Goal: Task Accomplishment & Management: Use online tool/utility

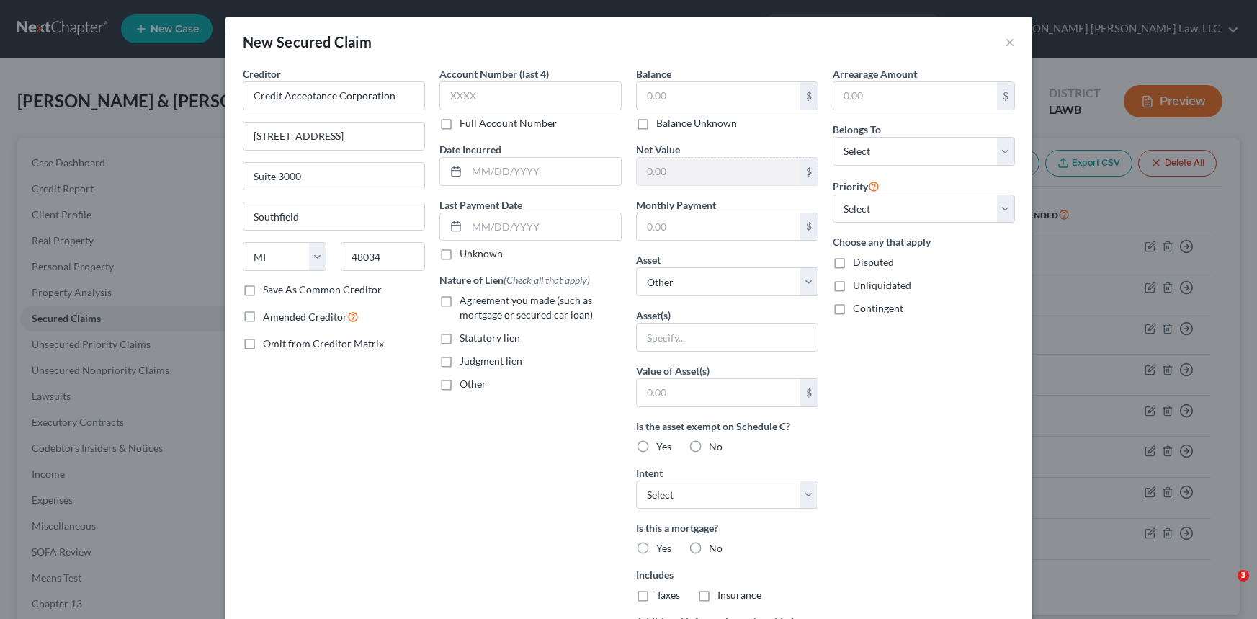
select select "23"
select select "0"
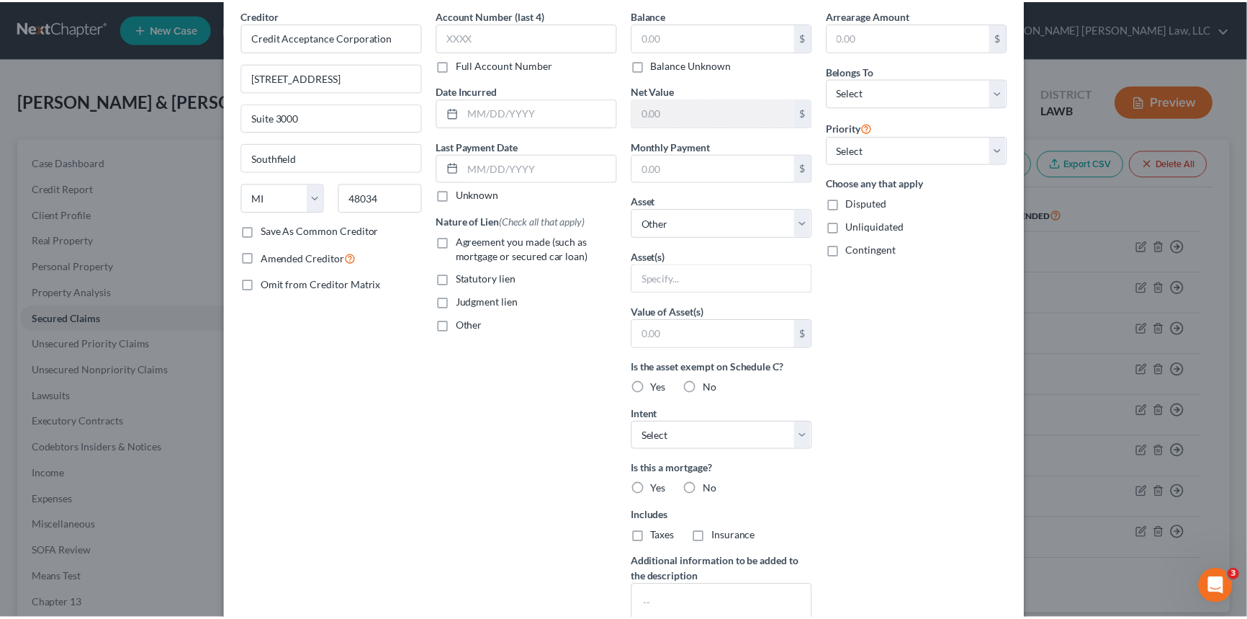
scroll to position [179, 0]
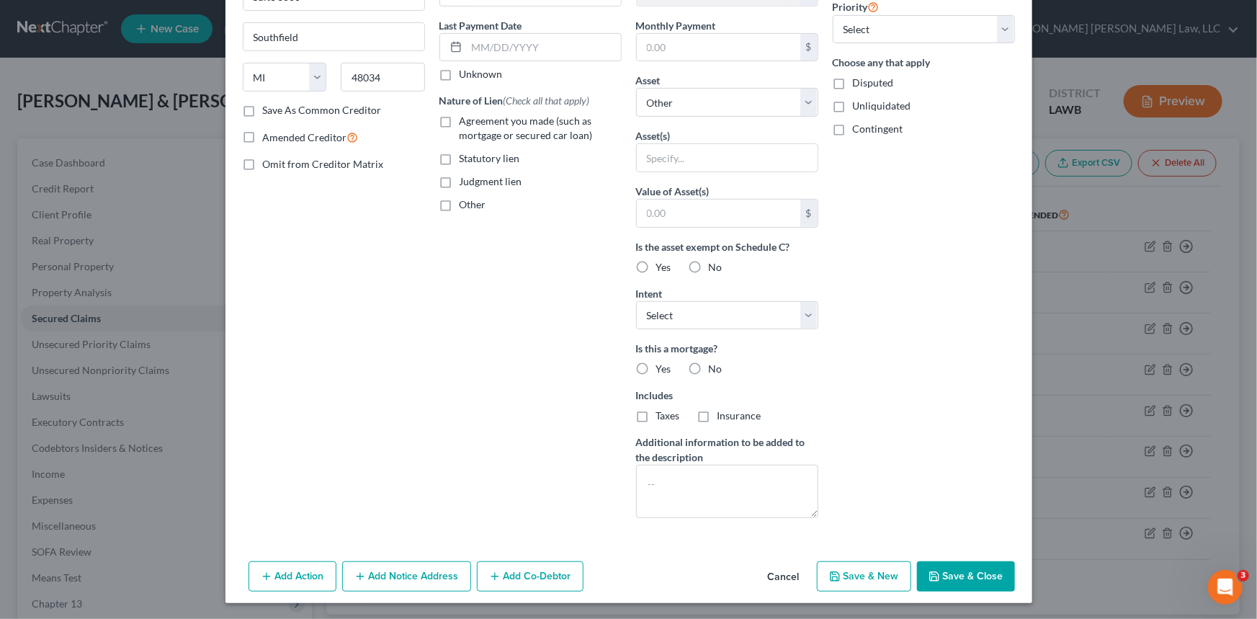
click at [781, 572] on button "Cancel" at bounding box center [783, 576] width 55 height 29
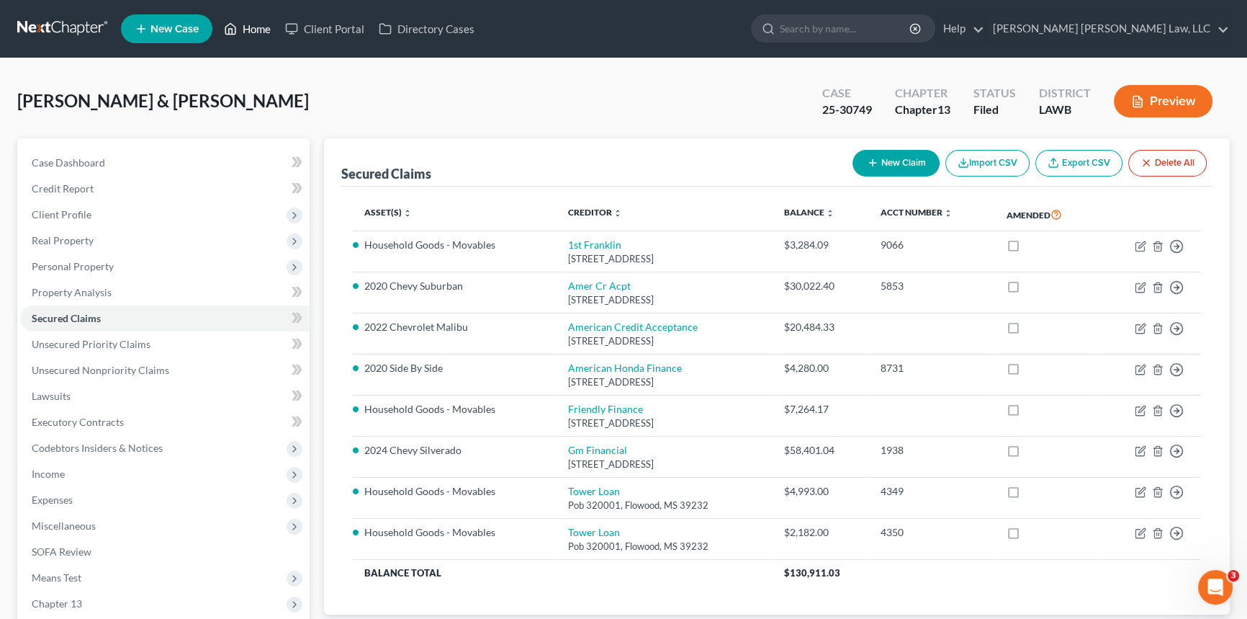
click at [248, 28] on link "Home" at bounding box center [247, 29] width 61 height 26
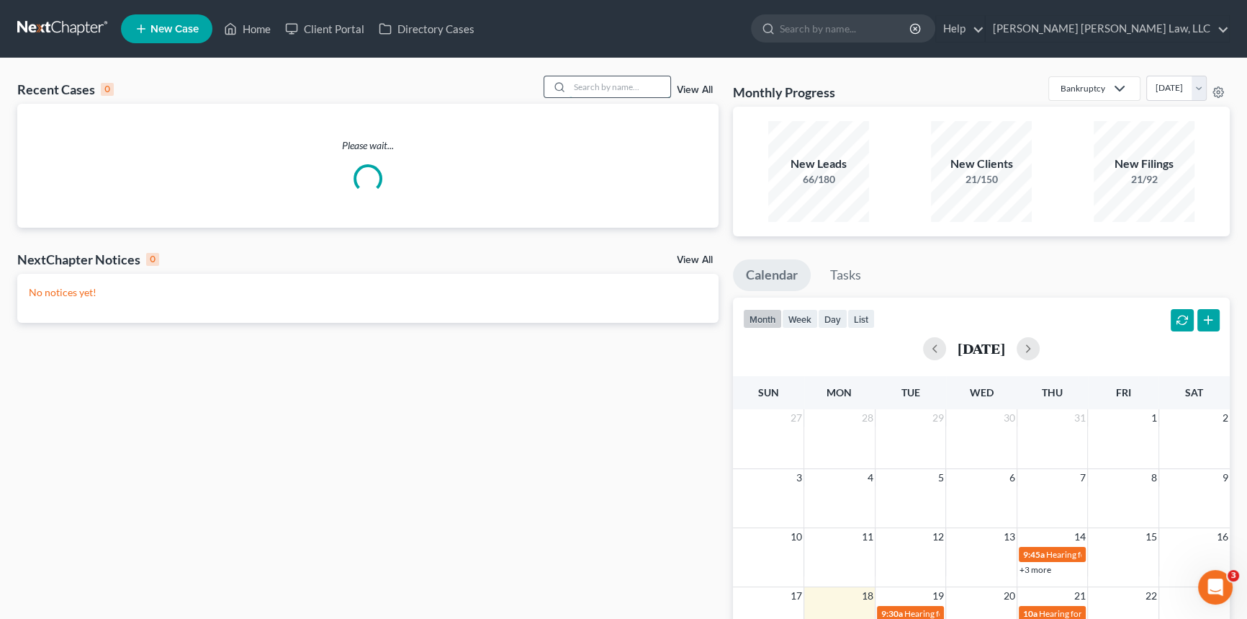
click at [588, 87] on input "search" at bounding box center [620, 86] width 101 height 21
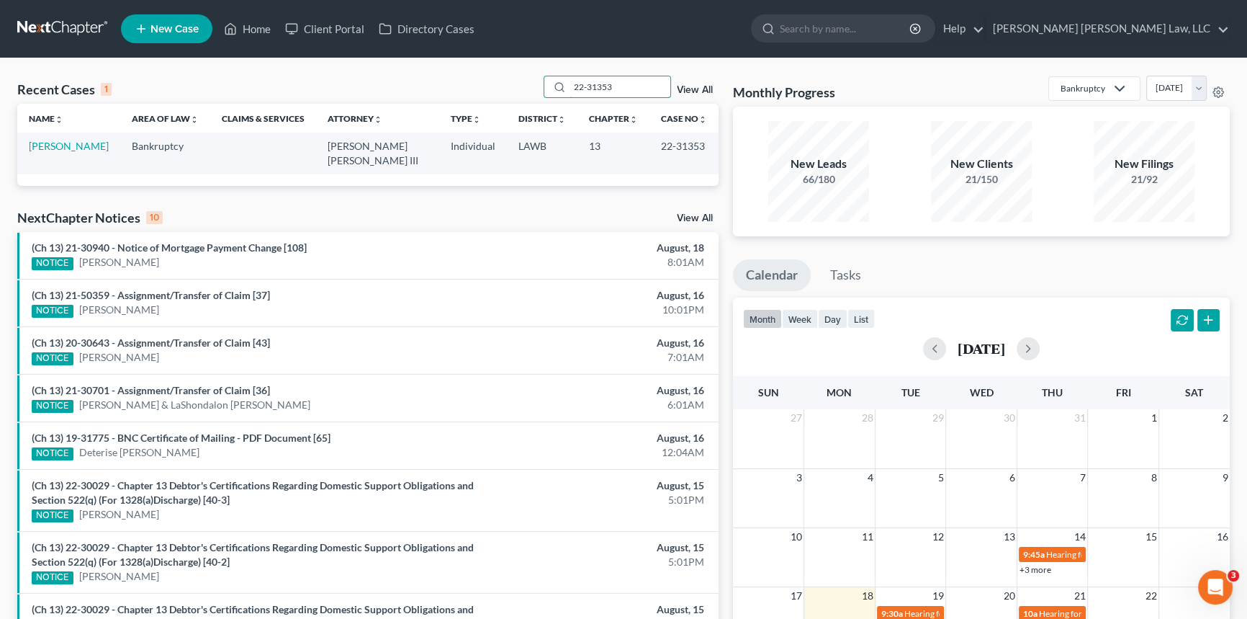
type input "22-31353"
click at [53, 144] on link "[PERSON_NAME]" at bounding box center [69, 146] width 80 height 12
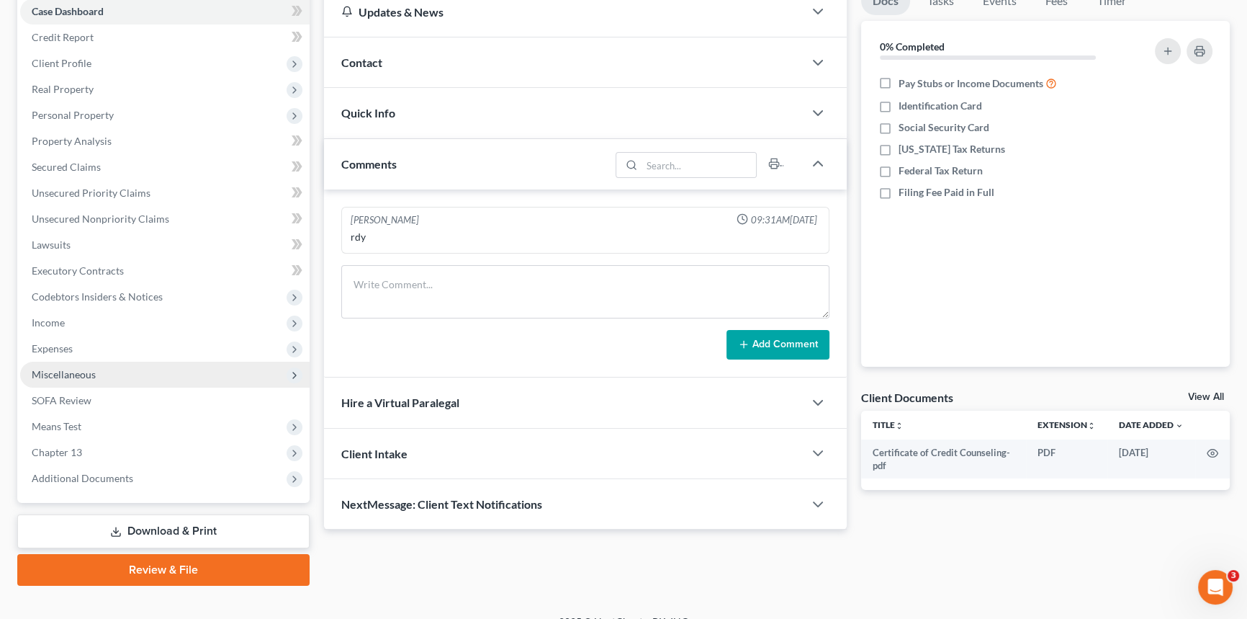
scroll to position [171, 0]
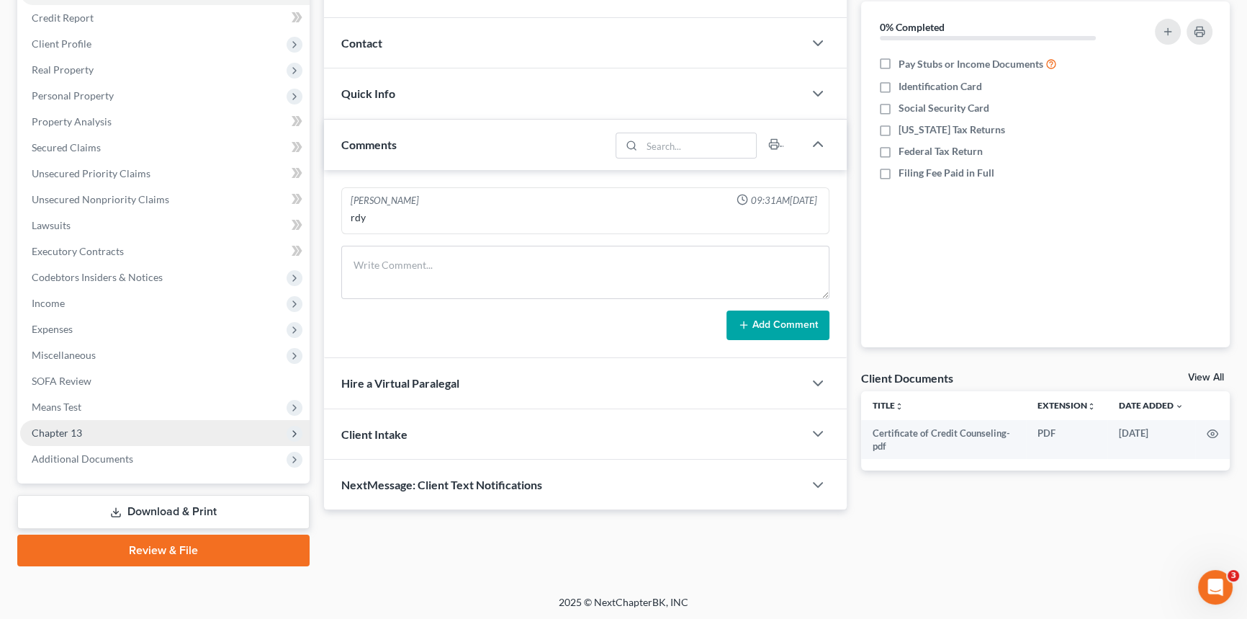
click at [121, 435] on span "Chapter 13" at bounding box center [164, 433] width 289 height 26
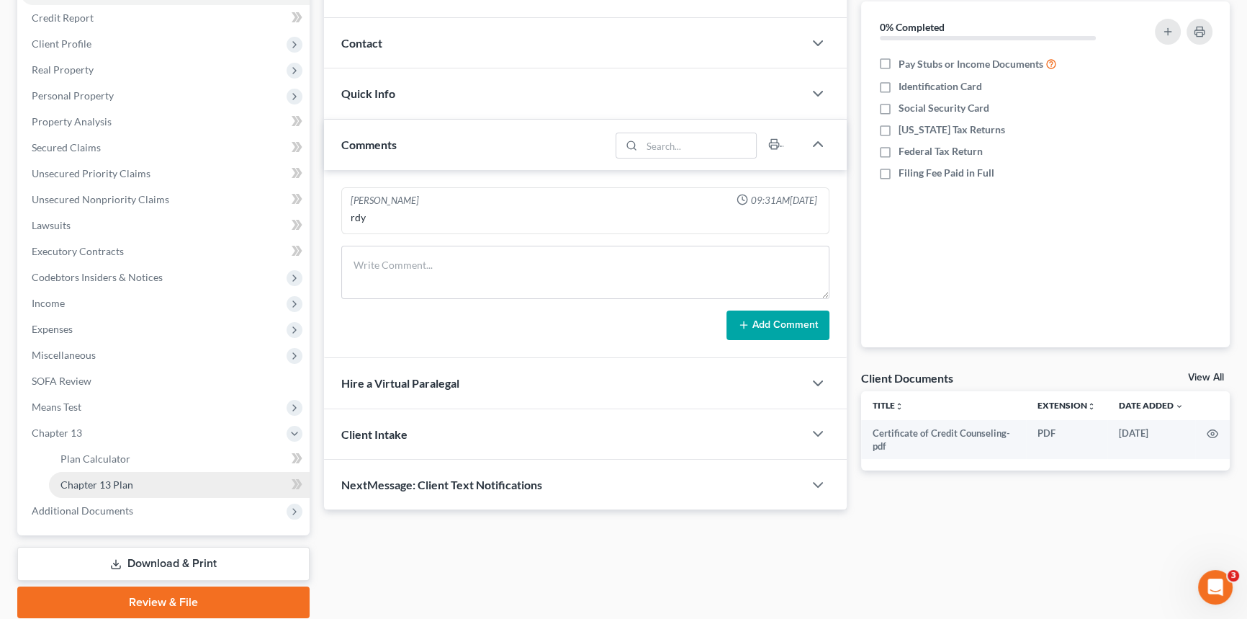
click at [145, 479] on link "Chapter 13 Plan" at bounding box center [179, 485] width 261 height 26
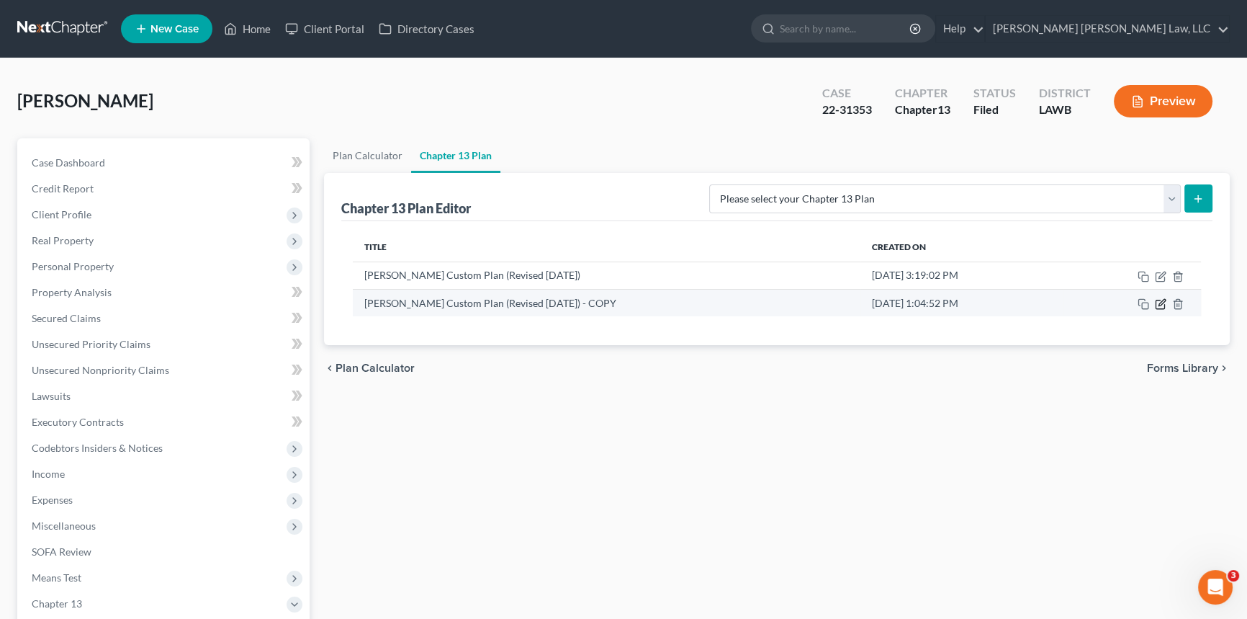
click at [1162, 306] on icon "button" at bounding box center [1161, 304] width 12 height 12
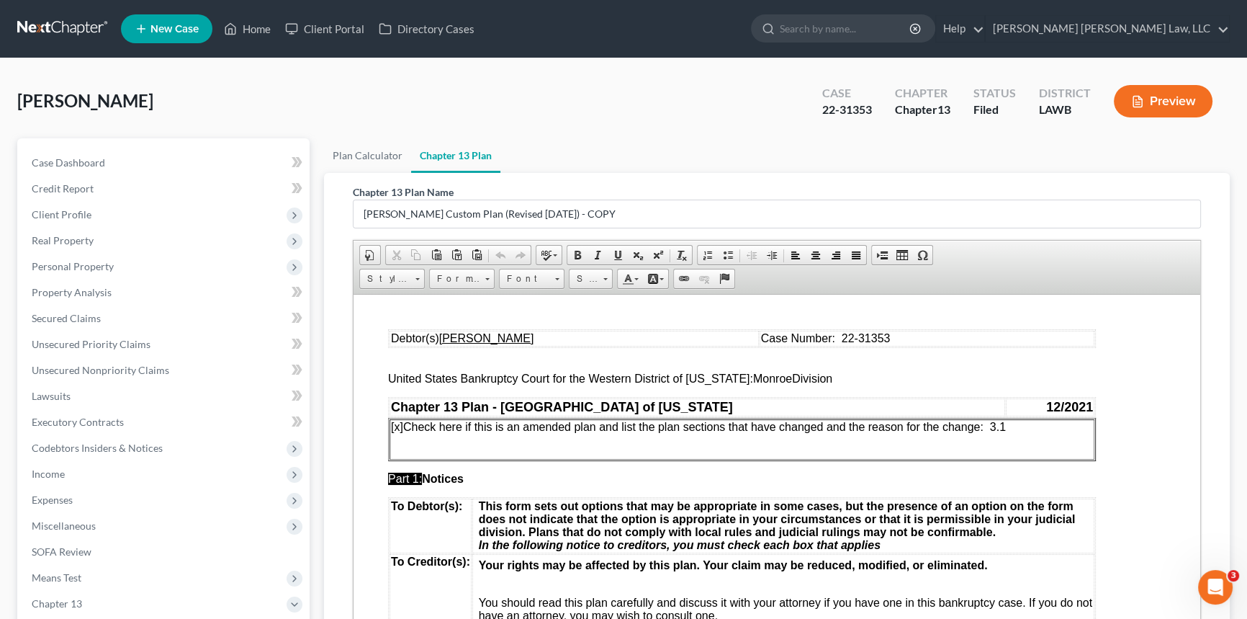
click at [504, 452] on p at bounding box center [742, 450] width 702 height 13
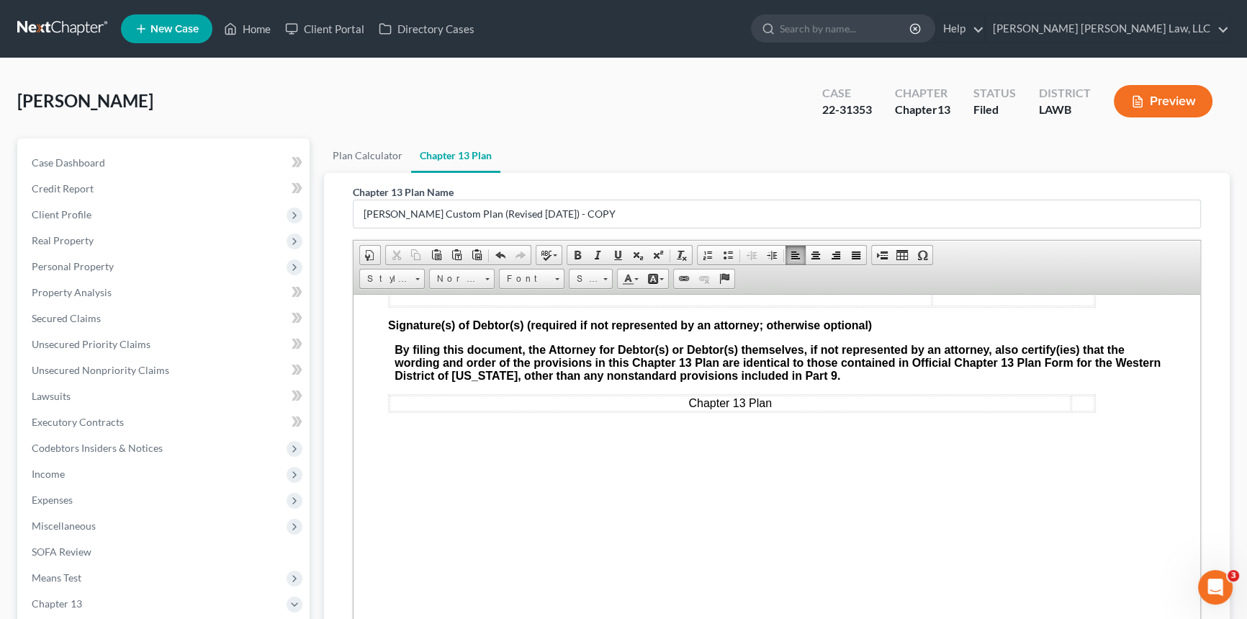
scroll to position [5495, 0]
click at [962, 264] on u "[DATE]" at bounding box center [980, 257] width 36 height 12
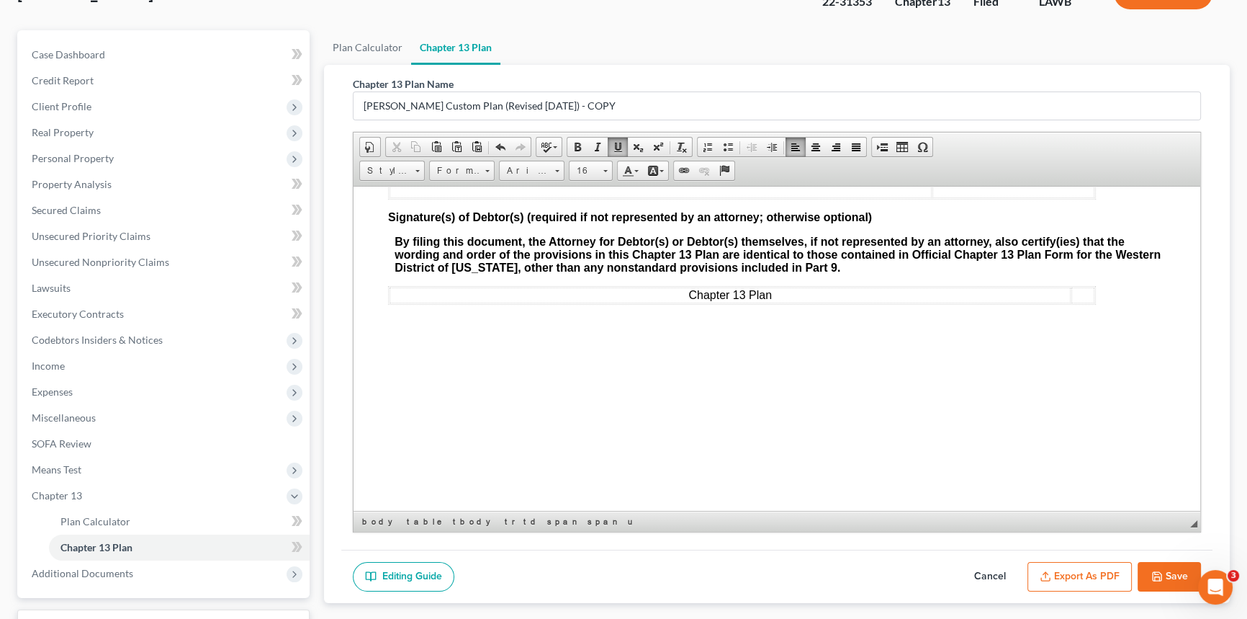
scroll to position [223, 0]
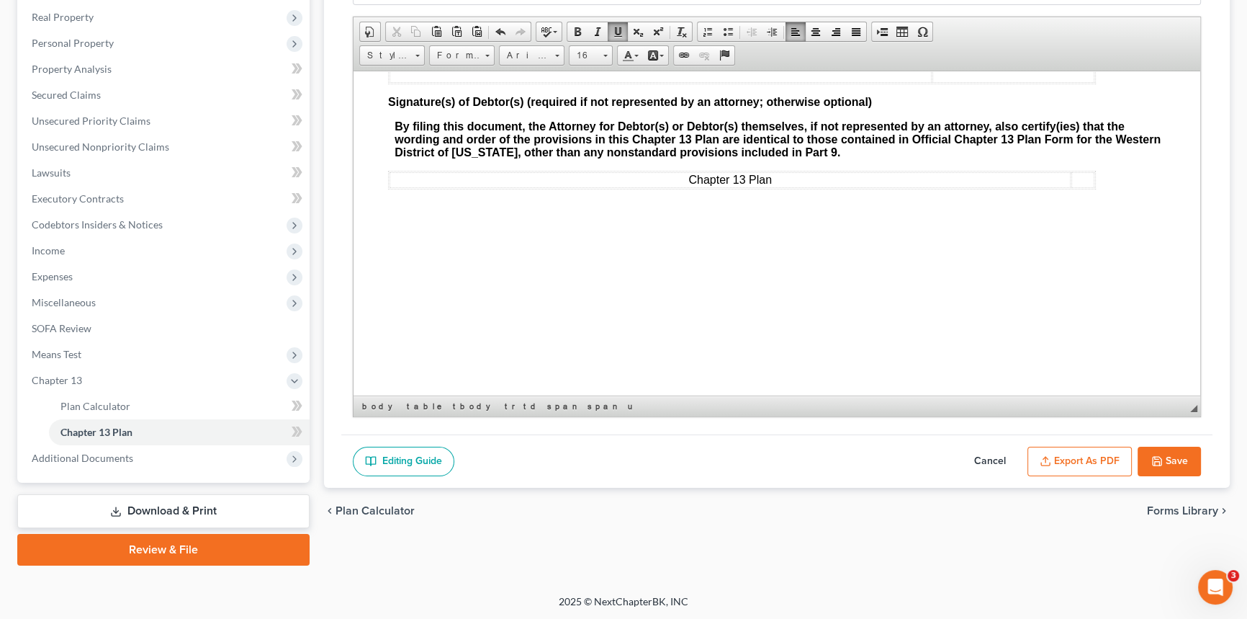
click at [1082, 454] on button "Export as PDF" at bounding box center [1080, 461] width 104 height 30
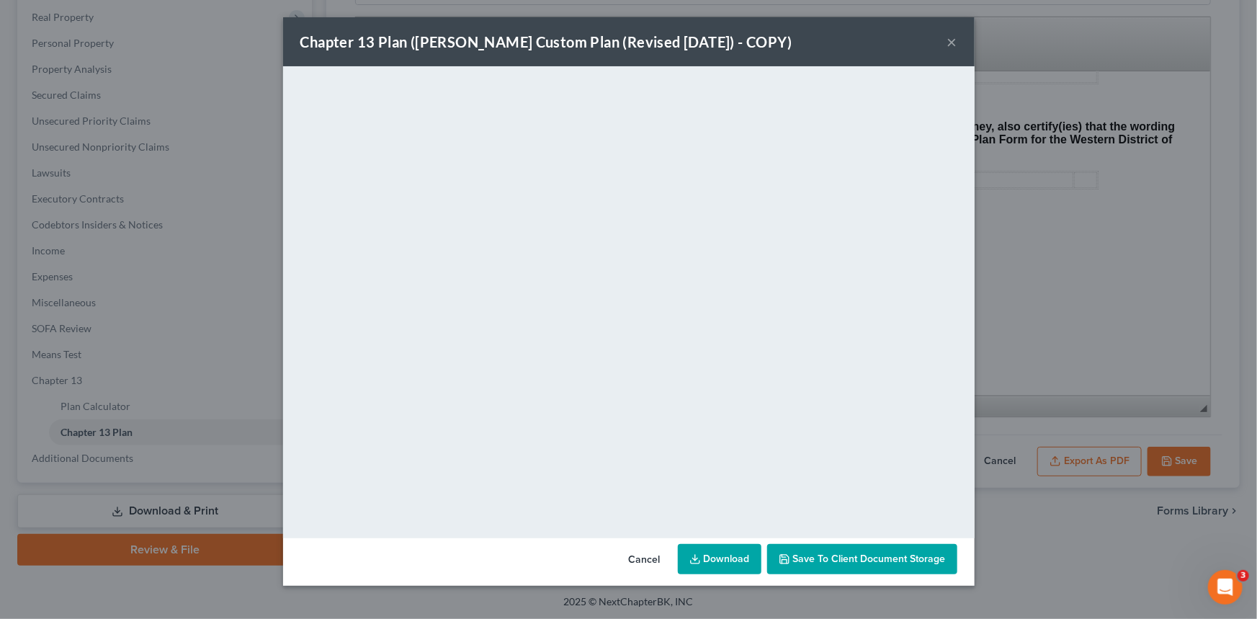
click at [955, 46] on button "×" at bounding box center [952, 41] width 10 height 17
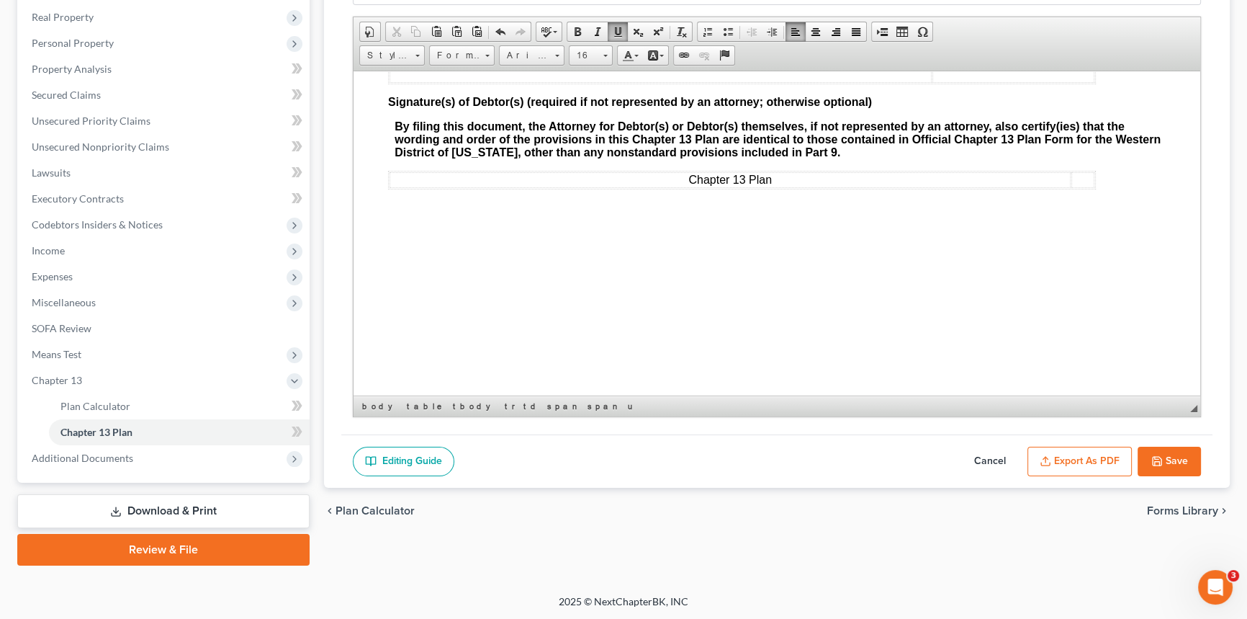
click at [1176, 459] on button "Save" at bounding box center [1169, 461] width 63 height 30
